Goal: Task Accomplishment & Management: Use online tool/utility

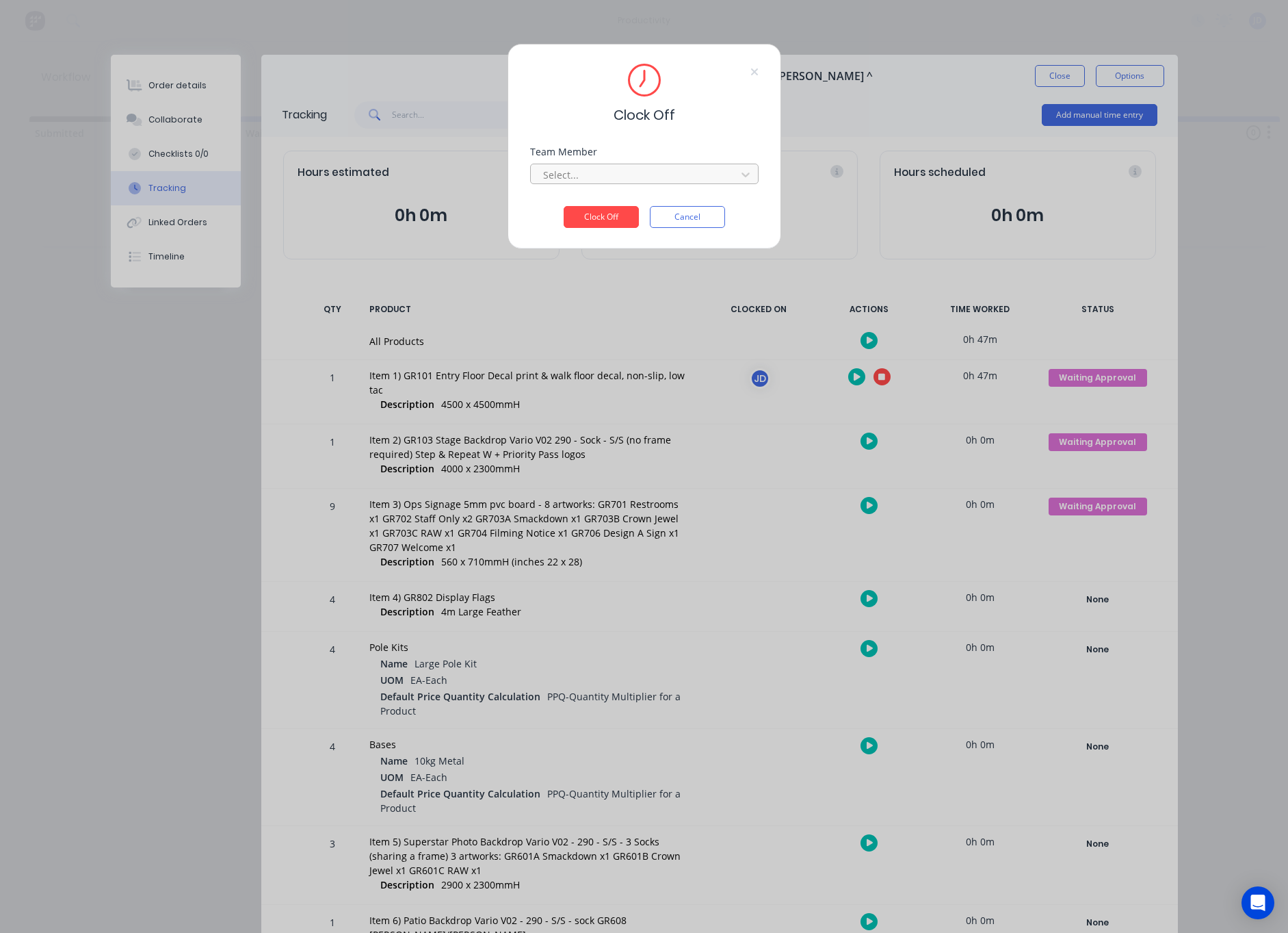
click at [684, 182] on div at bounding box center [635, 174] width 188 height 17
click at [669, 180] on div at bounding box center [635, 174] width 188 height 17
click at [618, 201] on div "Team Member Select..." at bounding box center [645, 177] width 229 height 59
click at [618, 183] on div at bounding box center [635, 174] width 188 height 17
click at [597, 210] on div "[PERSON_NAME]" at bounding box center [645, 205] width 229 height 25
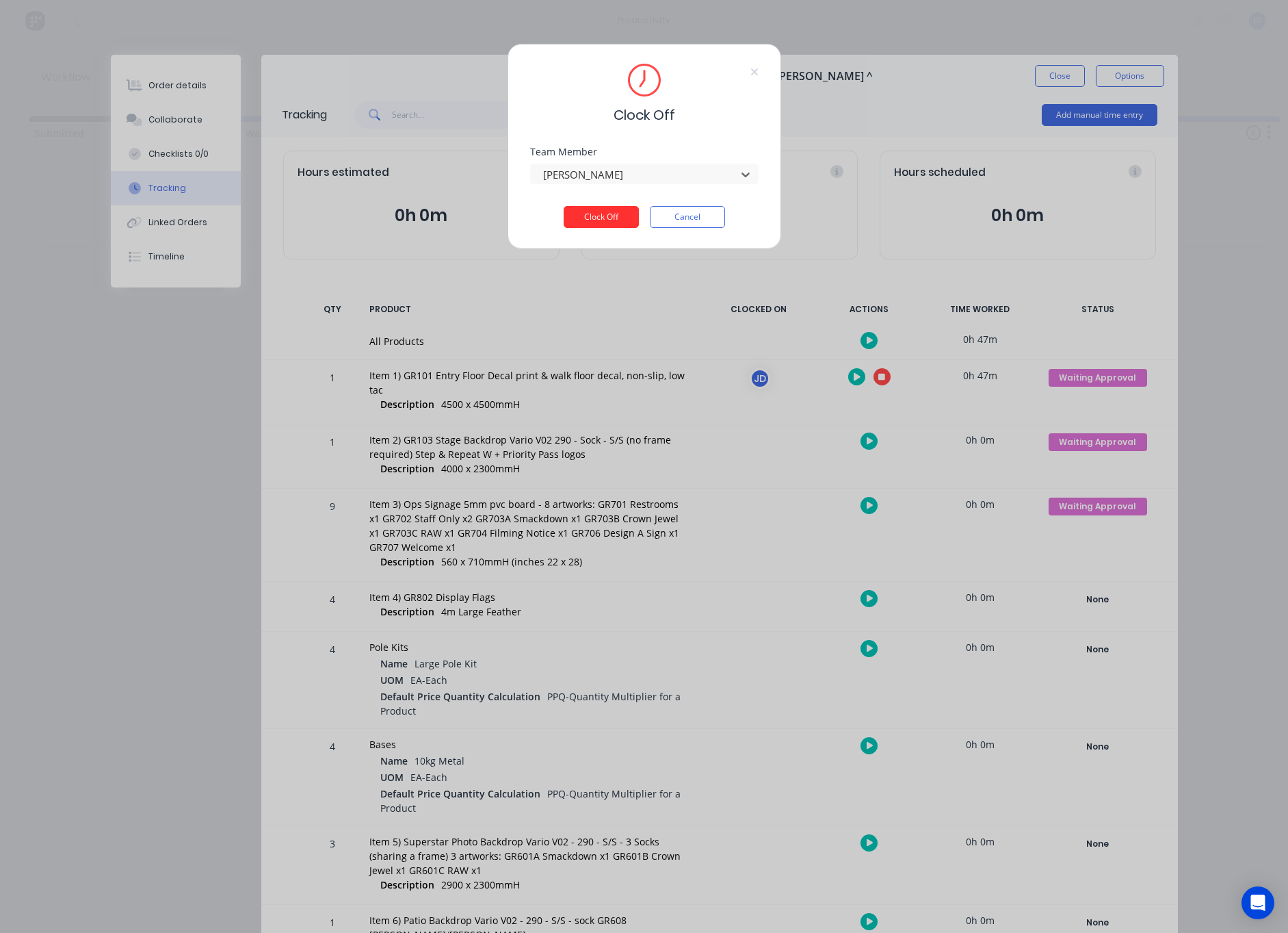
click at [598, 216] on button "Clock Off" at bounding box center [600, 217] width 75 height 22
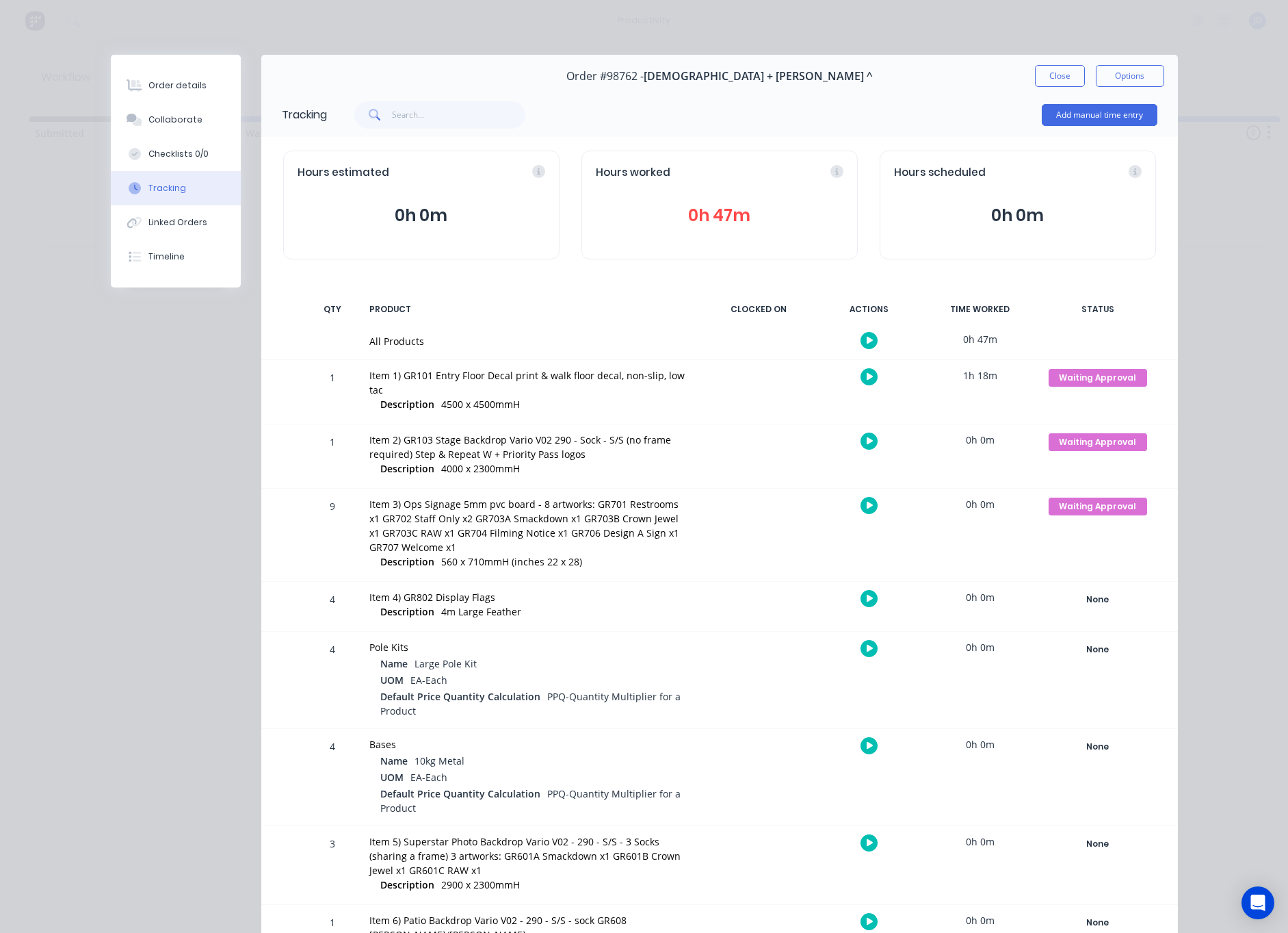
drag, startPoint x: 1063, startPoint y: 79, endPoint x: 880, endPoint y: 95, distance: 183.7
click at [1062, 79] on button "Close" at bounding box center [1060, 76] width 50 height 22
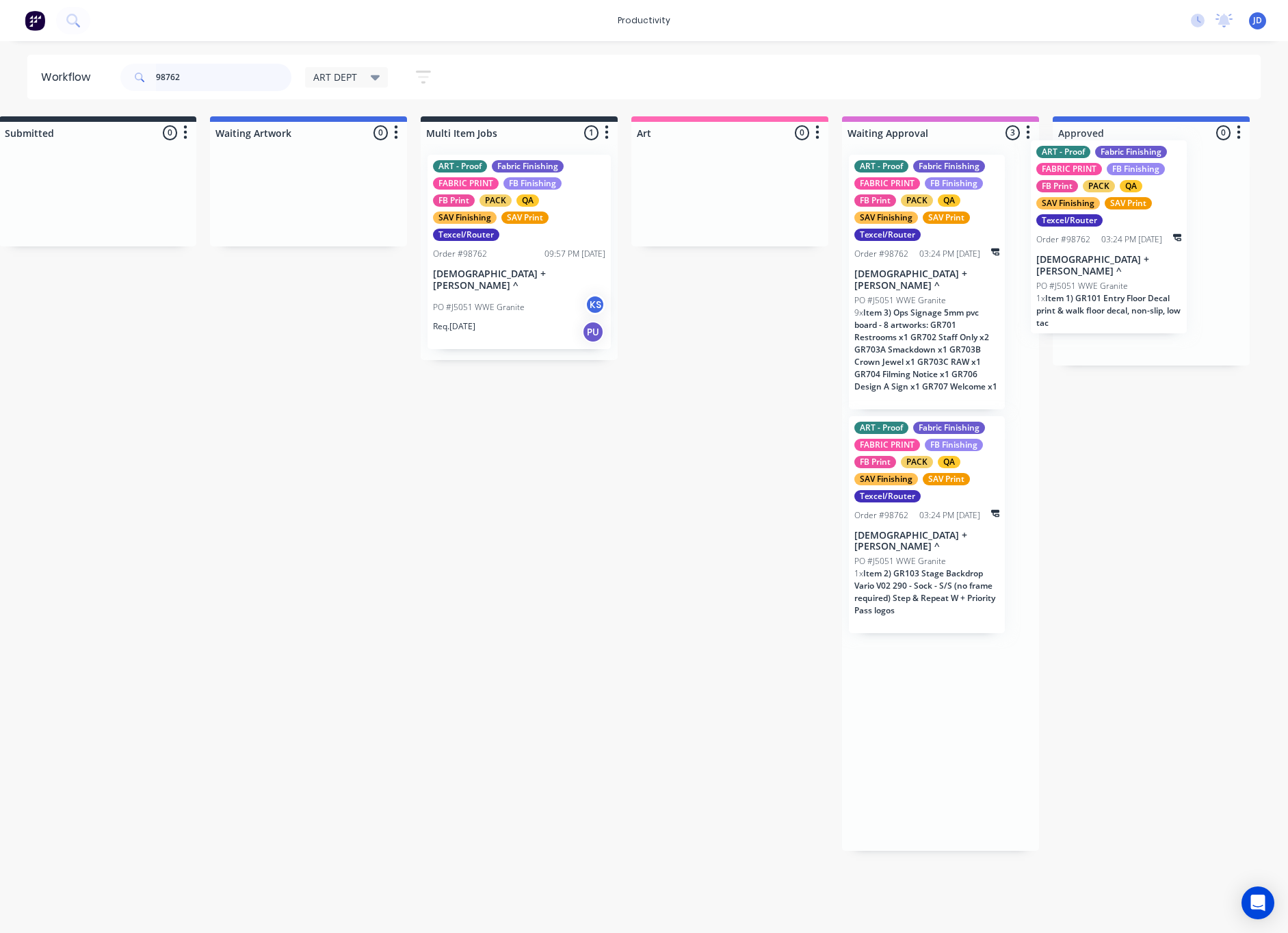
drag, startPoint x: 970, startPoint y: 229, endPoint x: 1141, endPoint y: 214, distance: 171.7
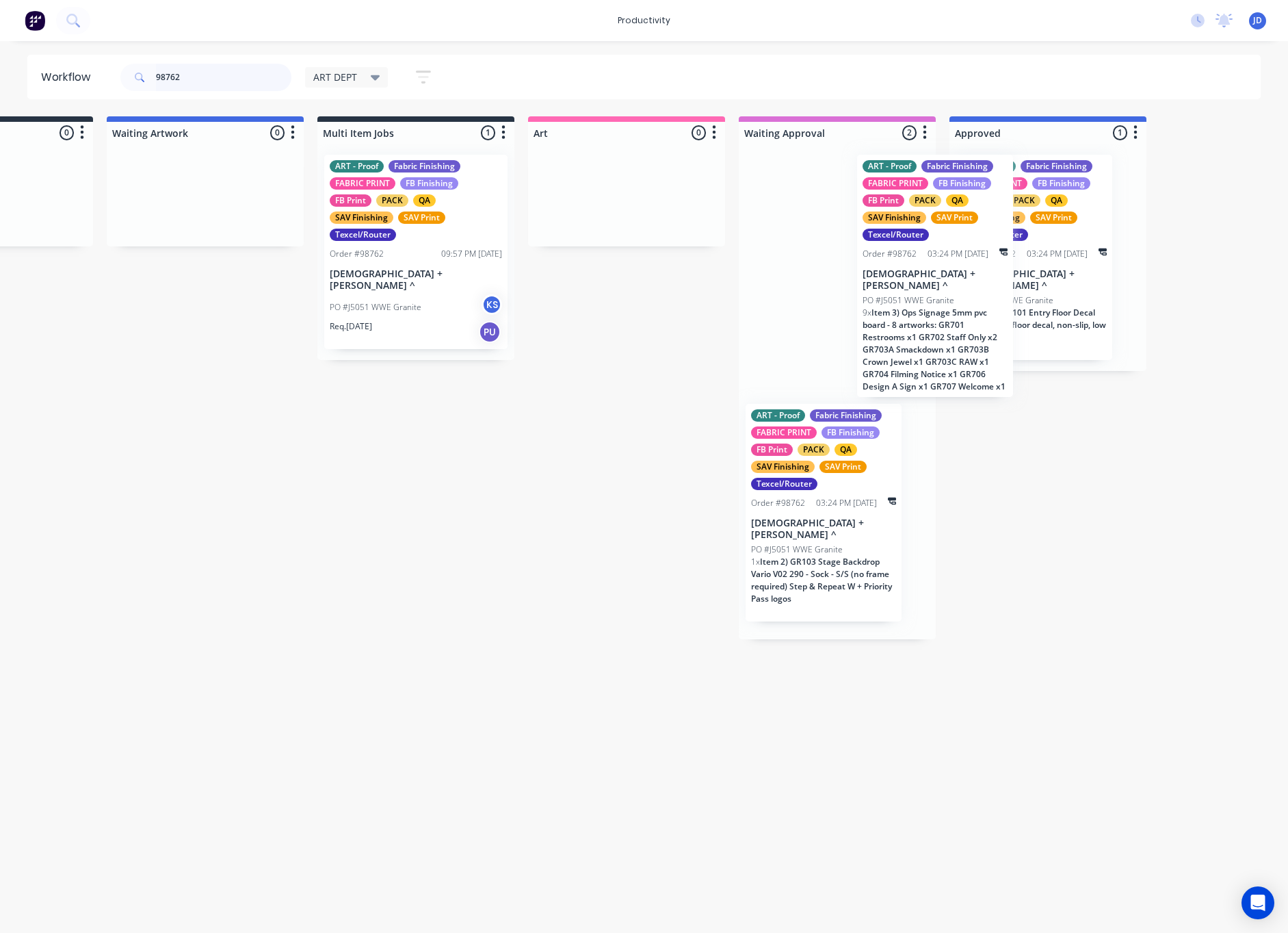
drag, startPoint x: 886, startPoint y: 259, endPoint x: 1215, endPoint y: 264, distance: 329.0
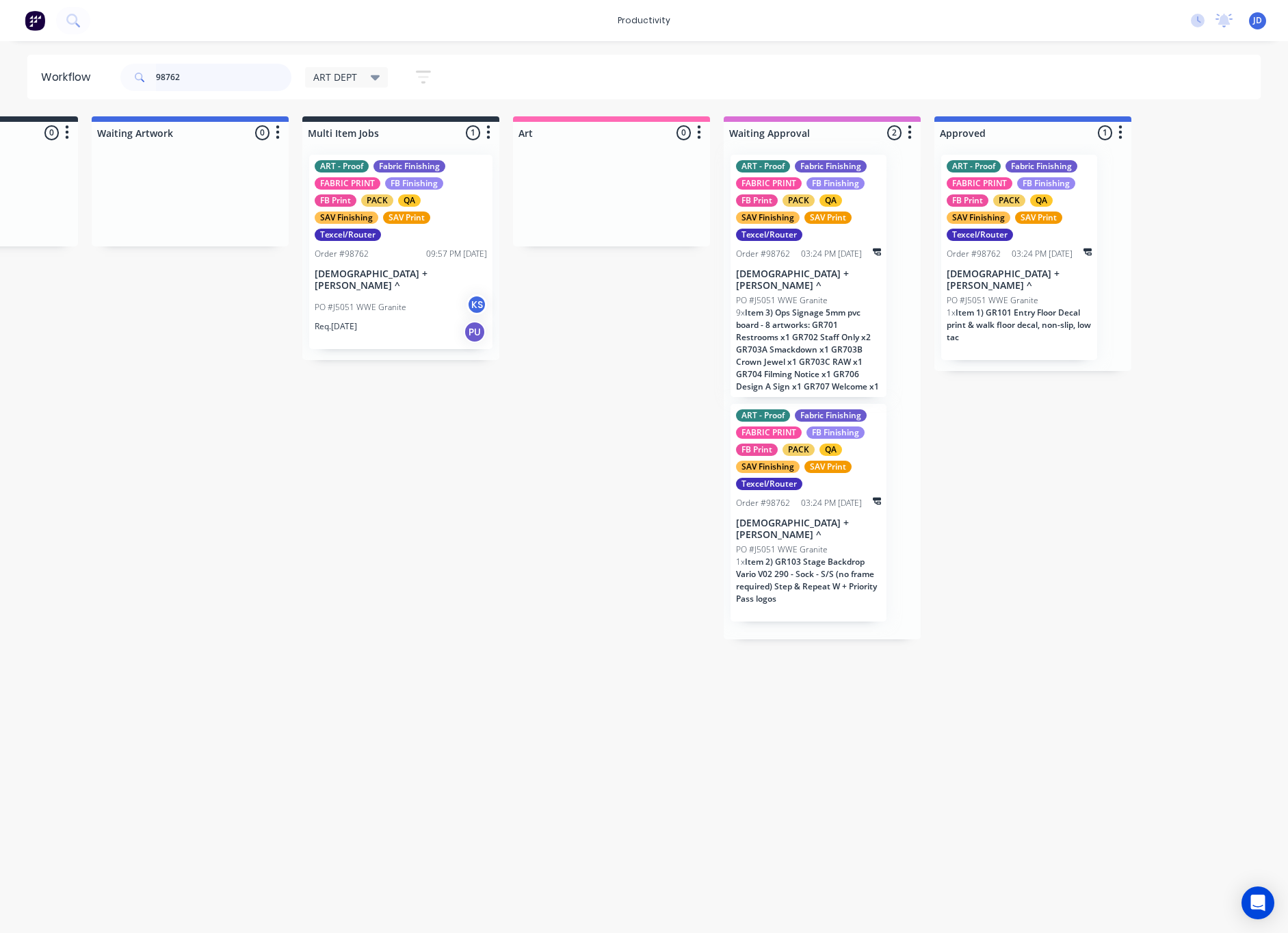
drag, startPoint x: 825, startPoint y: 288, endPoint x: 1040, endPoint y: 253, distance: 217.8
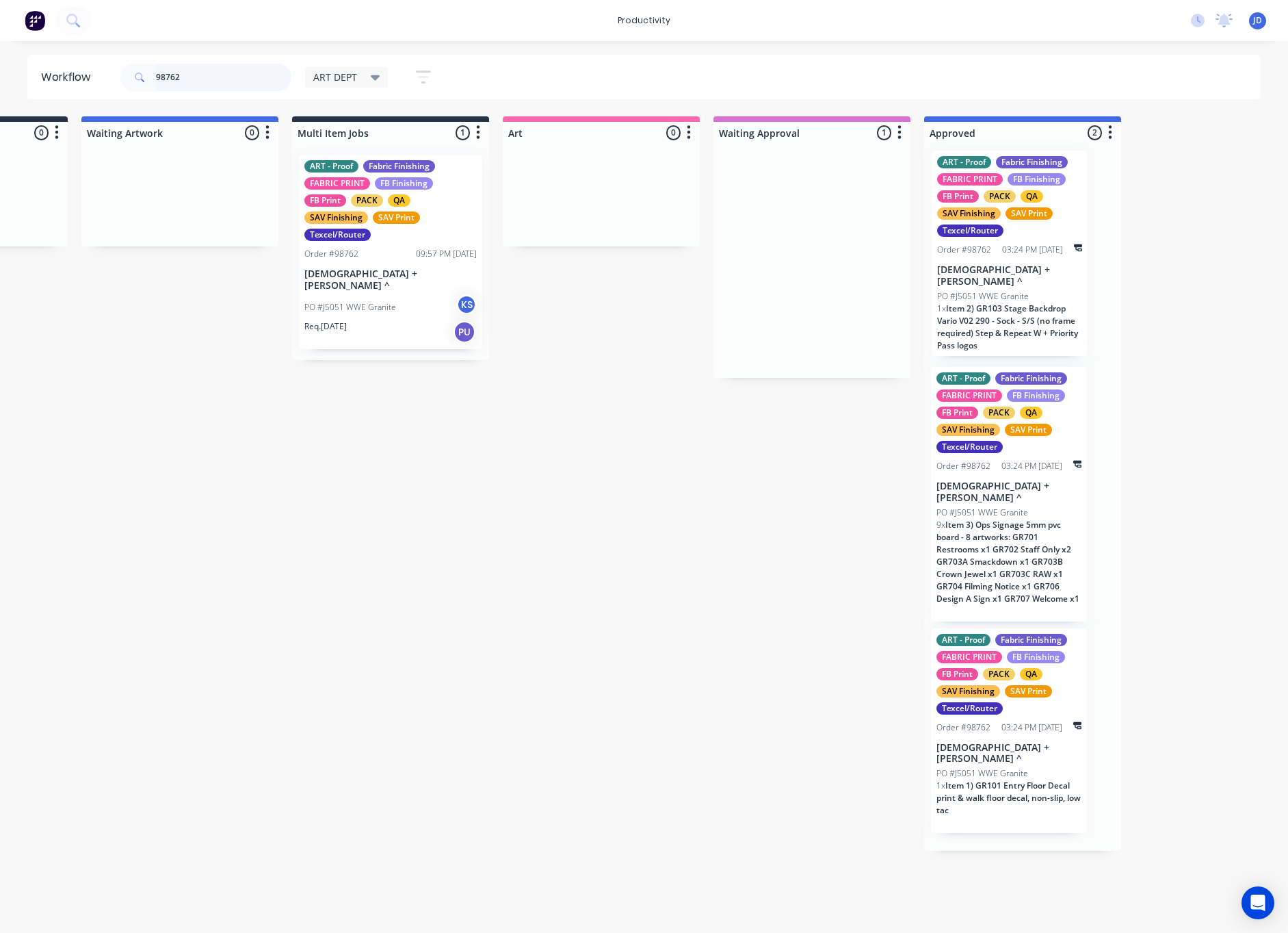
scroll to position [0, 163]
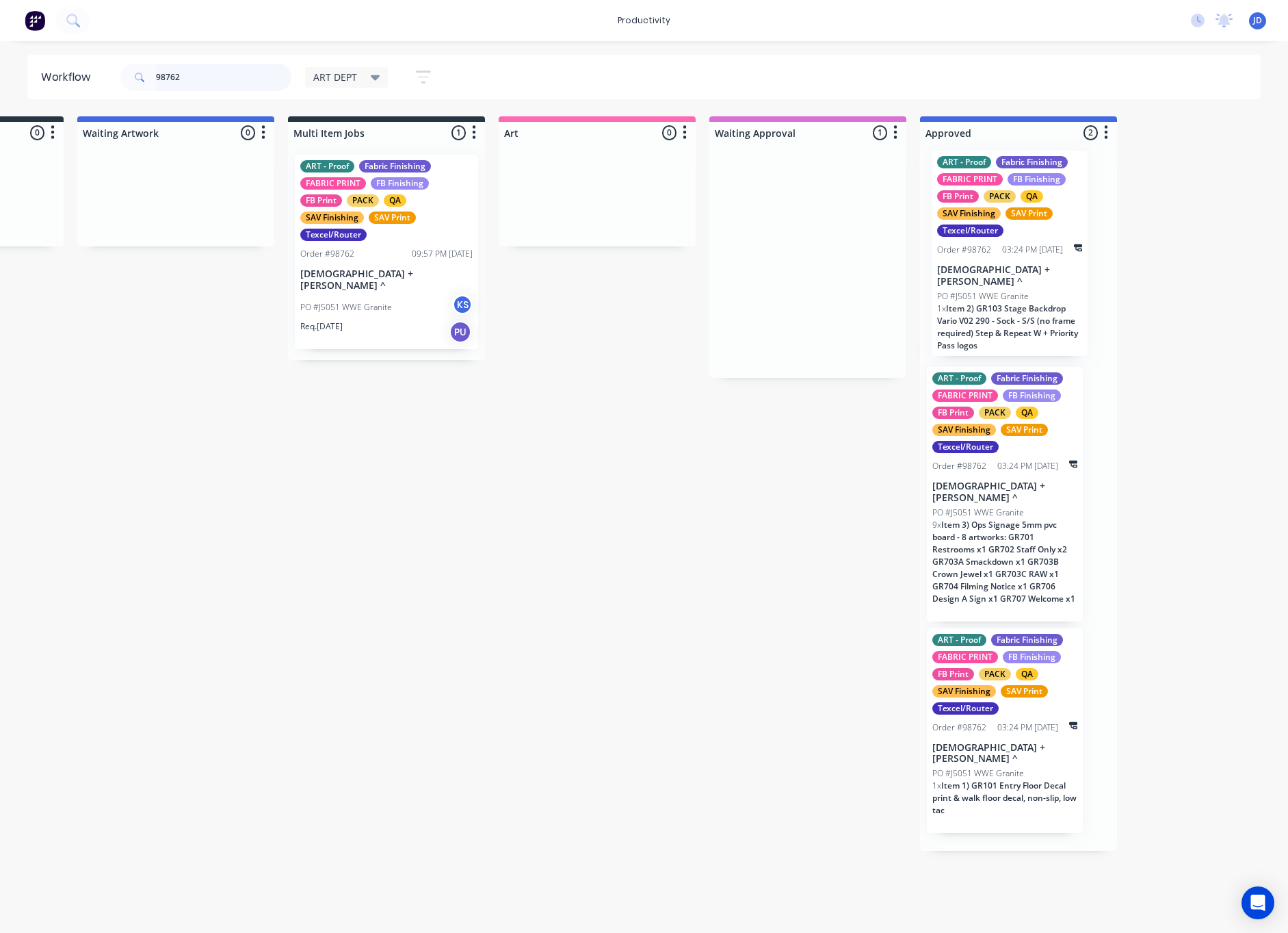
drag, startPoint x: 831, startPoint y: 277, endPoint x: 1032, endPoint y: 273, distance: 201.0
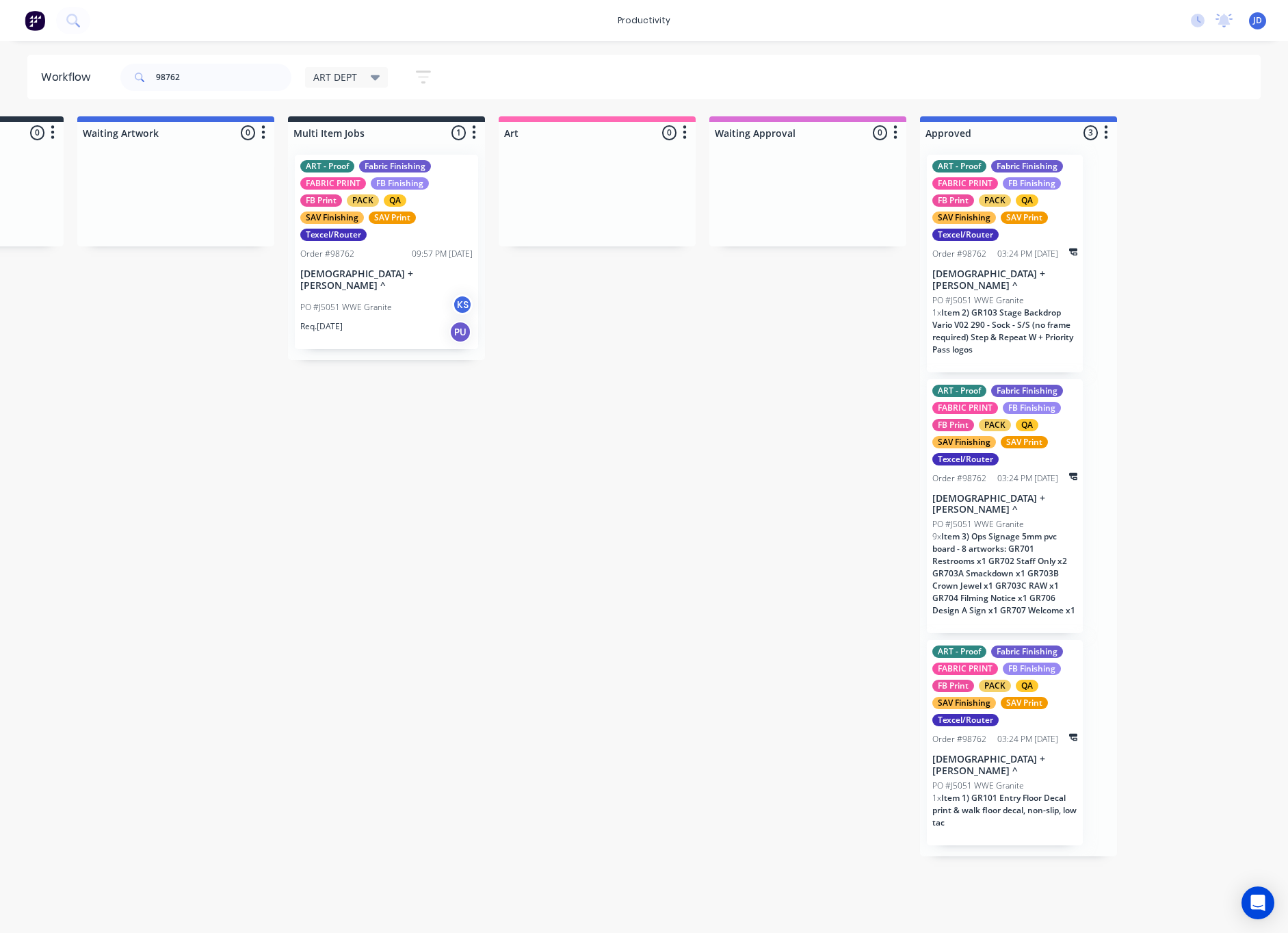
click at [399, 252] on div "Order #98762 09:57 PM [DATE]" at bounding box center [387, 253] width 172 height 12
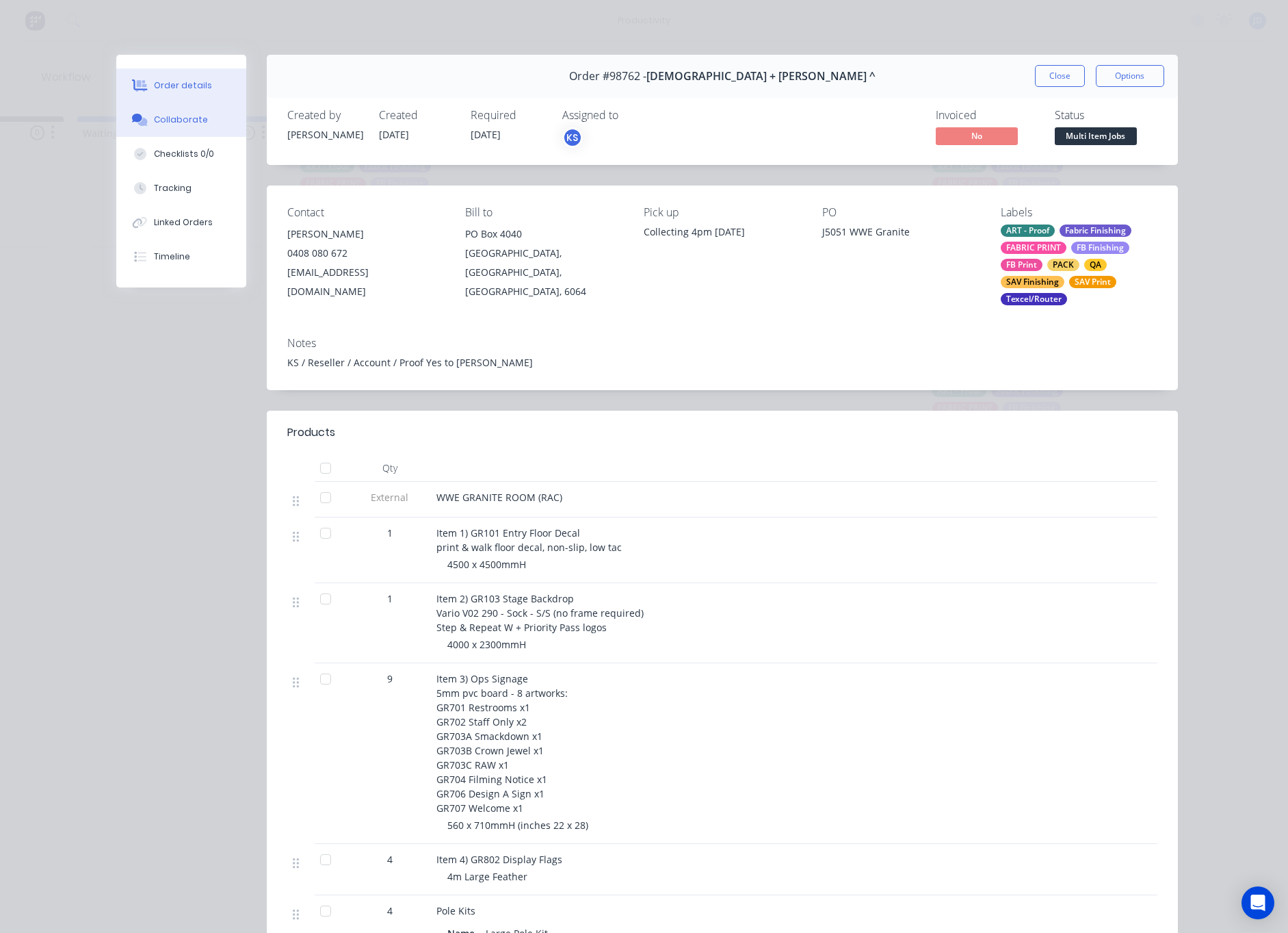
click at [178, 115] on div "Collaborate" at bounding box center [181, 119] width 54 height 12
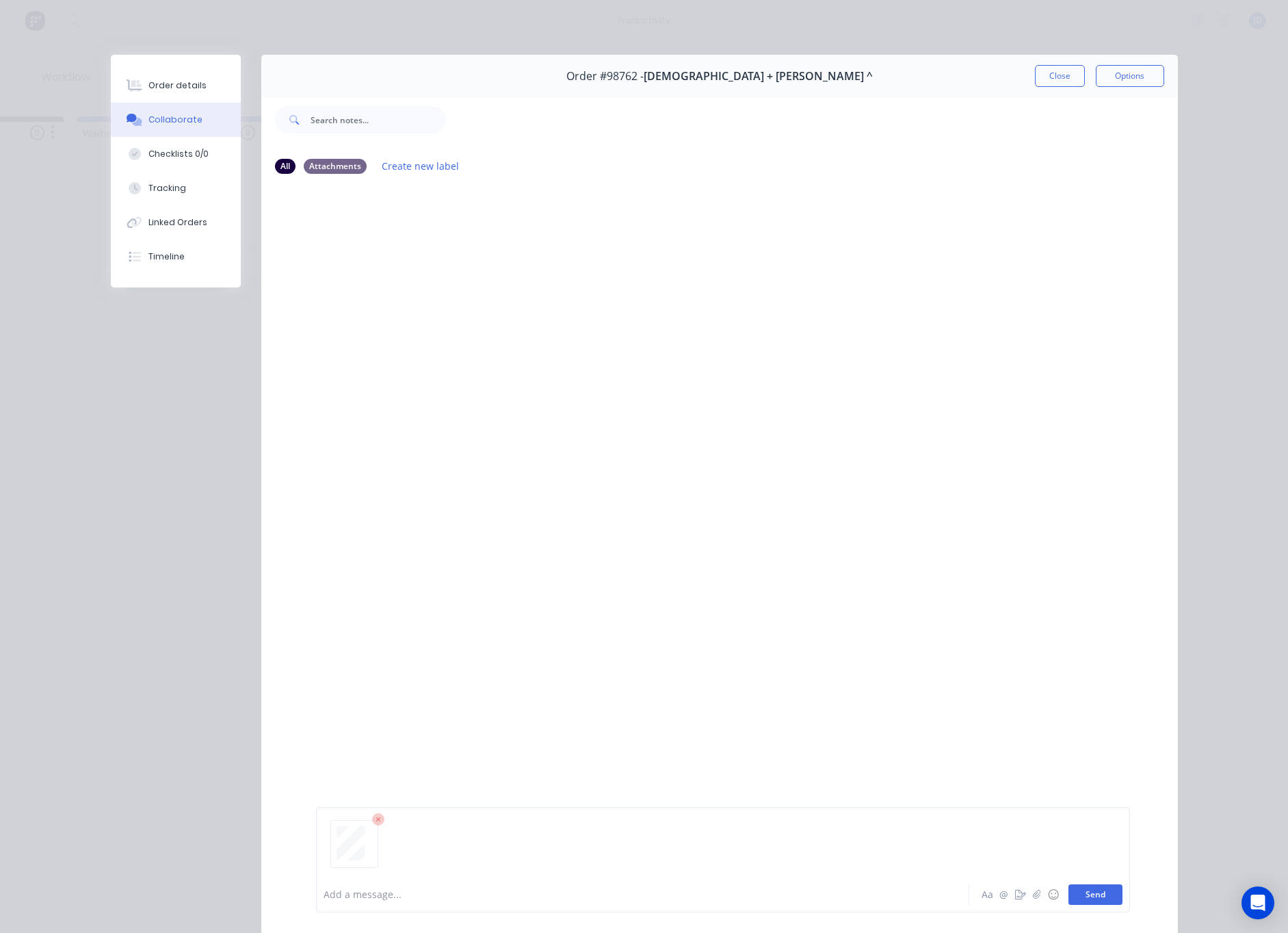
click at [1103, 893] on button "Send" at bounding box center [1095, 894] width 54 height 20
click at [1064, 72] on button "Close" at bounding box center [1060, 76] width 50 height 22
